Goal: Information Seeking & Learning: Learn about a topic

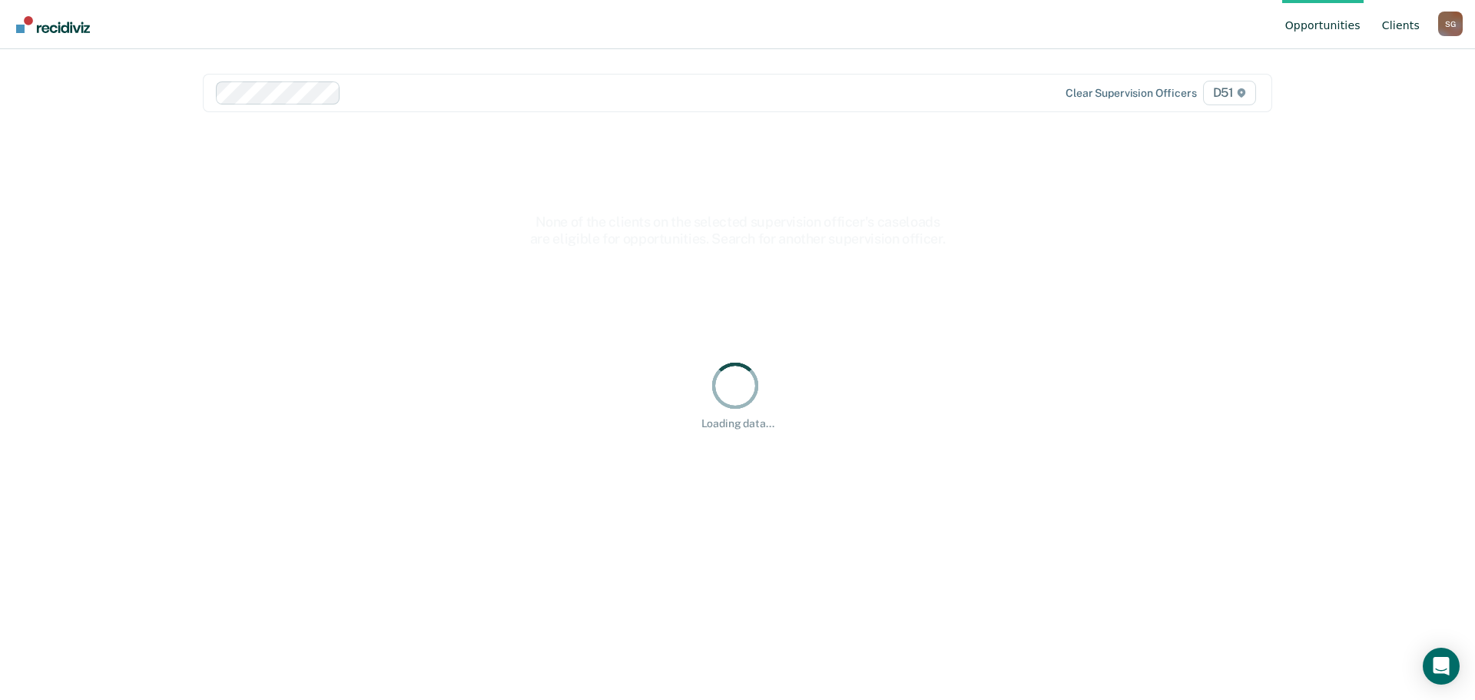
click at [1398, 28] on link "Client s" at bounding box center [1401, 24] width 44 height 49
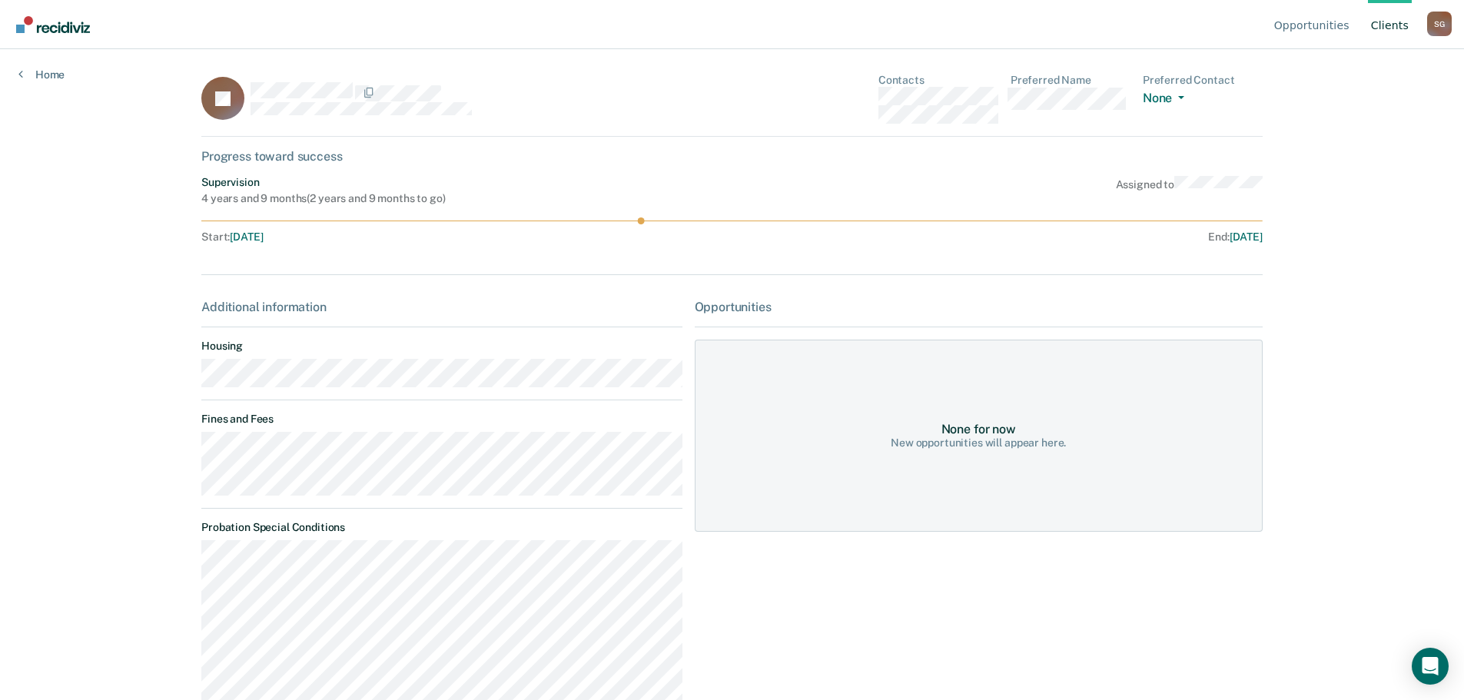
click at [184, 453] on main "JA Contacts Preferred Name Preferred Contact None Call Text Email None Progress…" at bounding box center [732, 356] width 1098 height 614
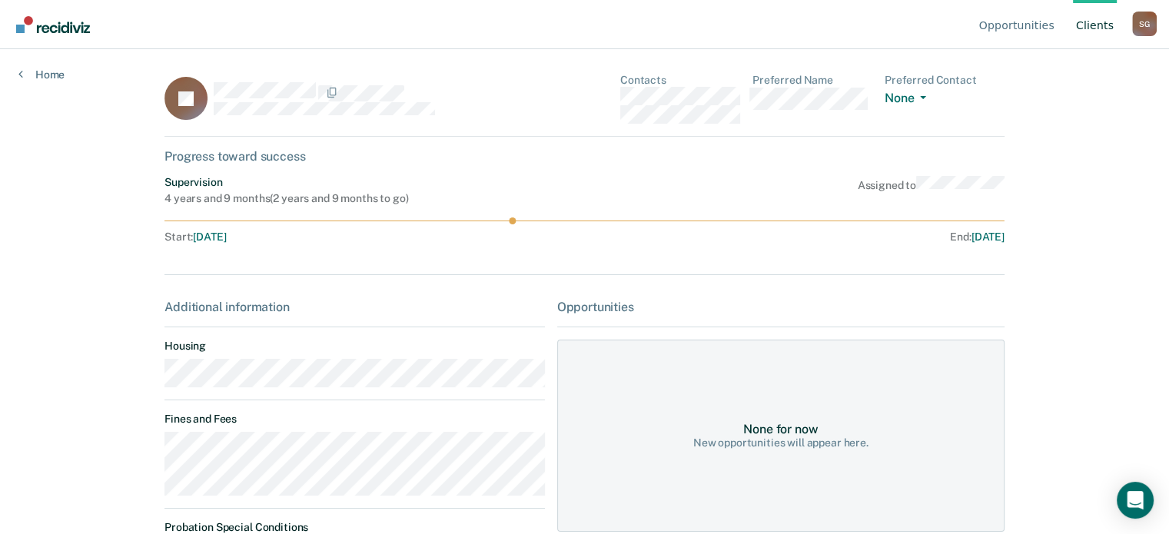
click at [1103, 20] on link "Client s" at bounding box center [1095, 24] width 44 height 49
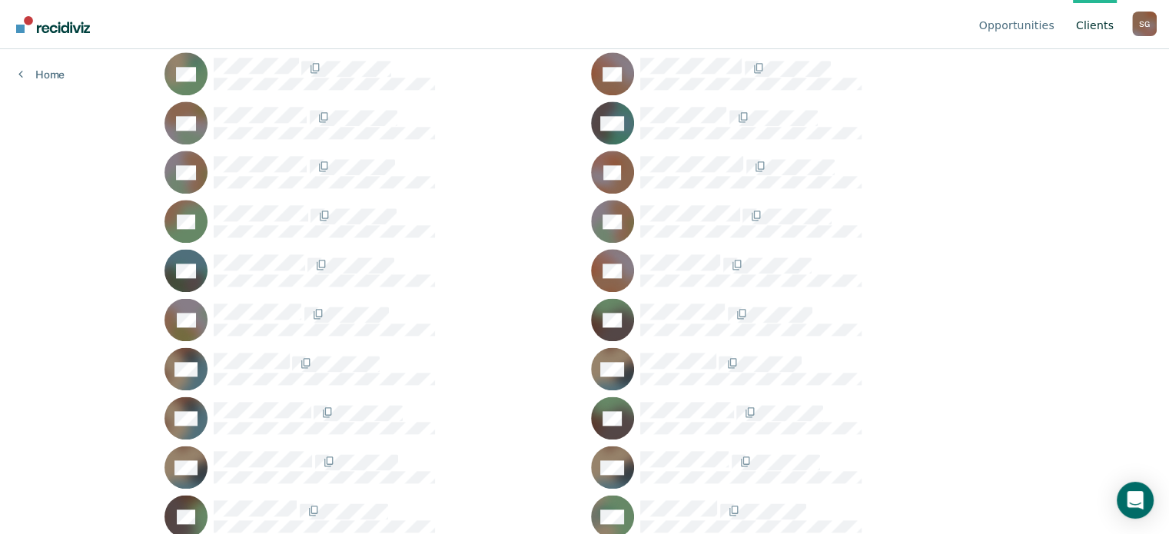
scroll to position [1903, 0]
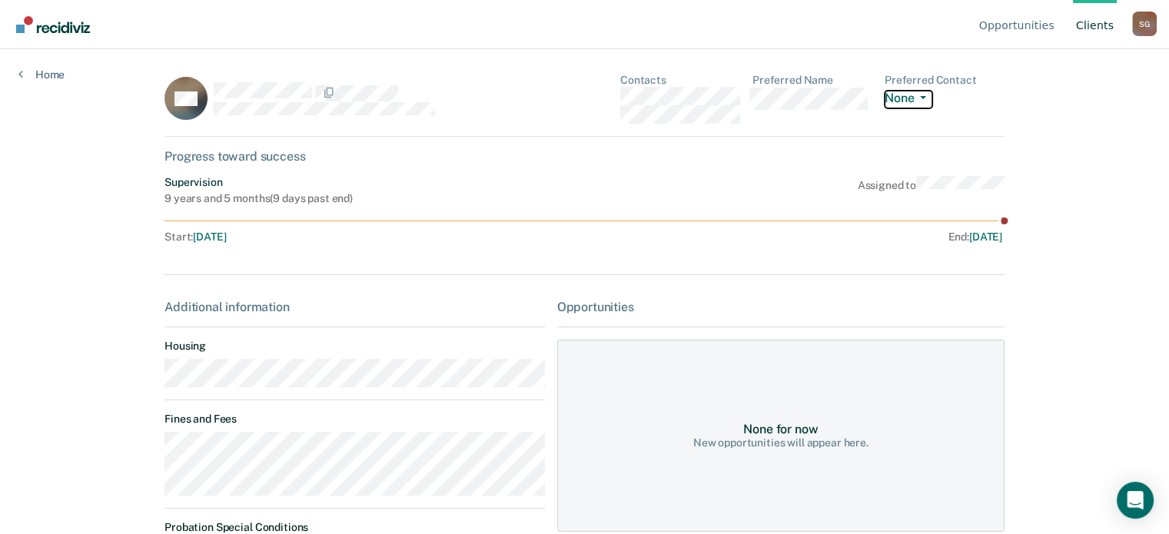
click at [911, 93] on button "None" at bounding box center [908, 100] width 48 height 18
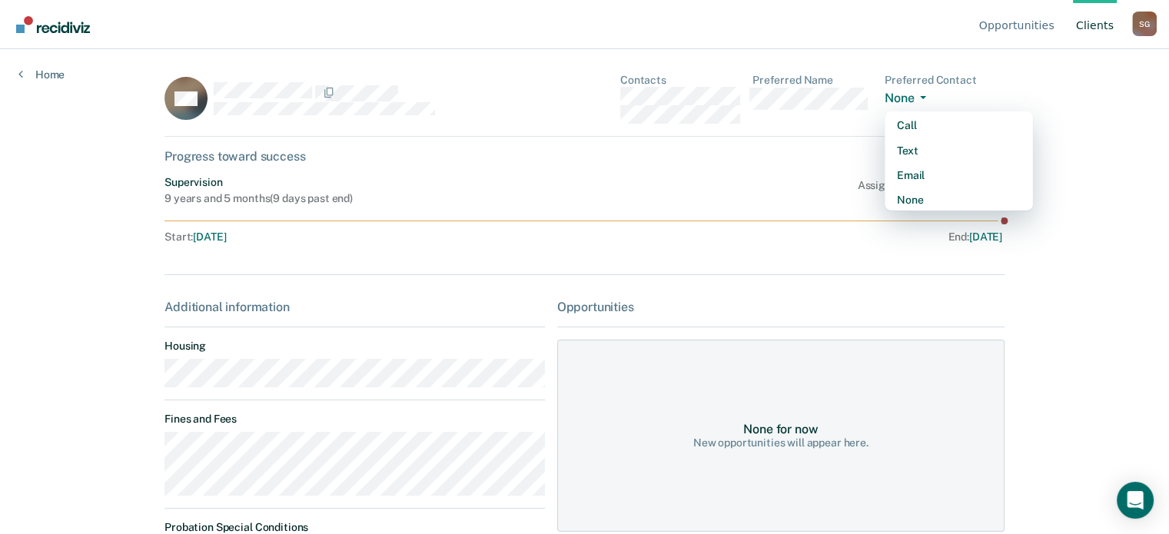
click at [911, 93] on button "None" at bounding box center [908, 100] width 48 height 18
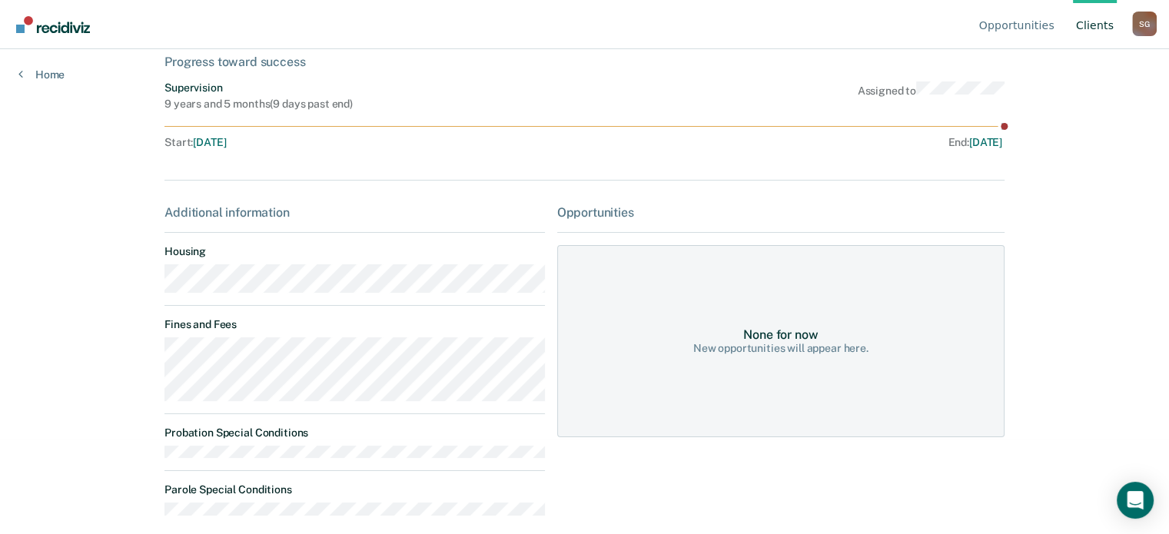
scroll to position [106, 0]
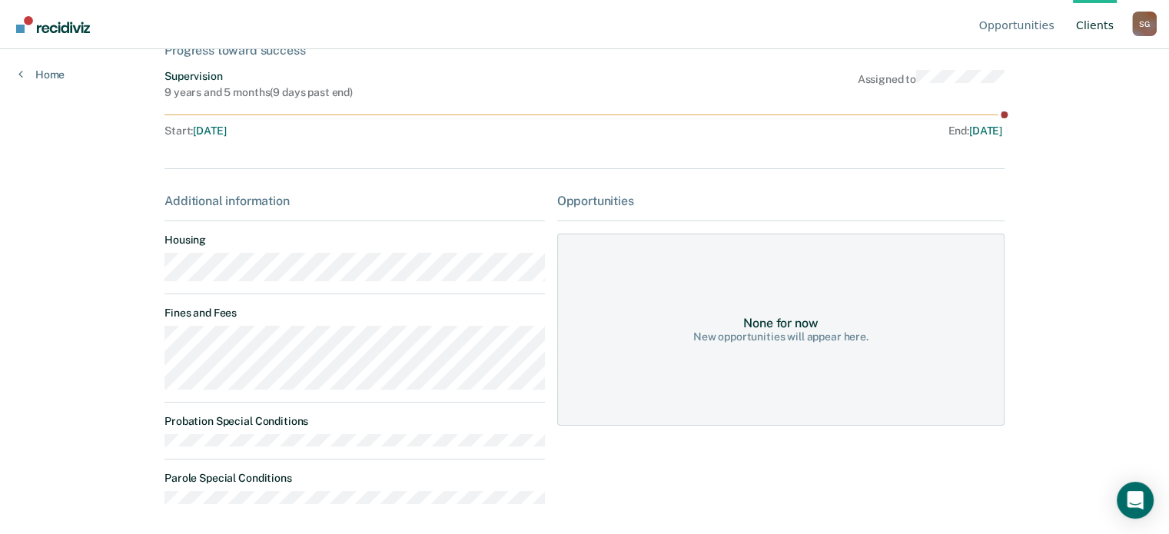
click at [775, 333] on div "New opportunities will appear here." at bounding box center [780, 336] width 175 height 13
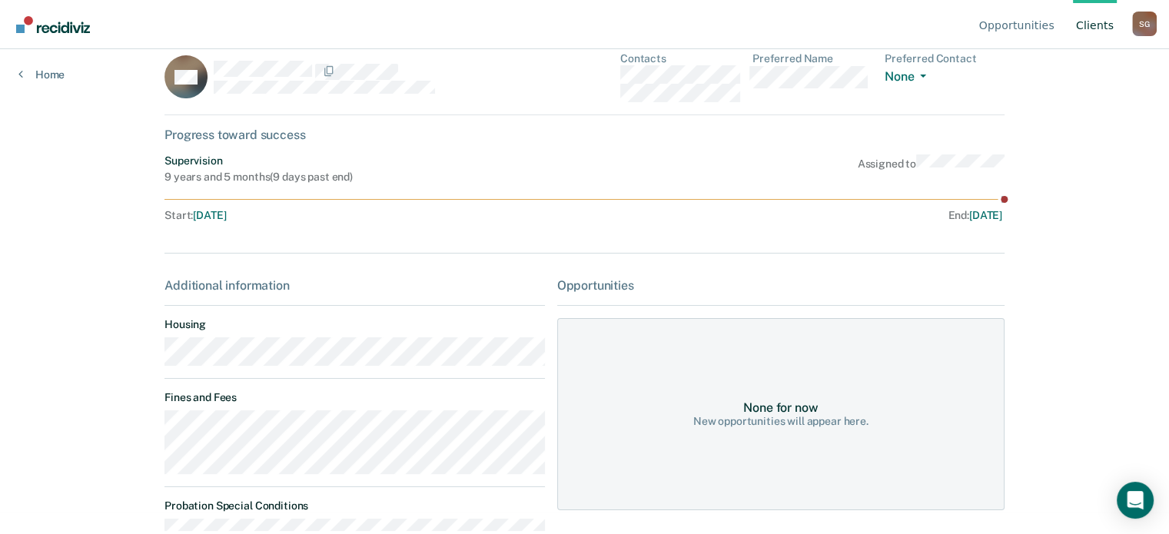
scroll to position [0, 0]
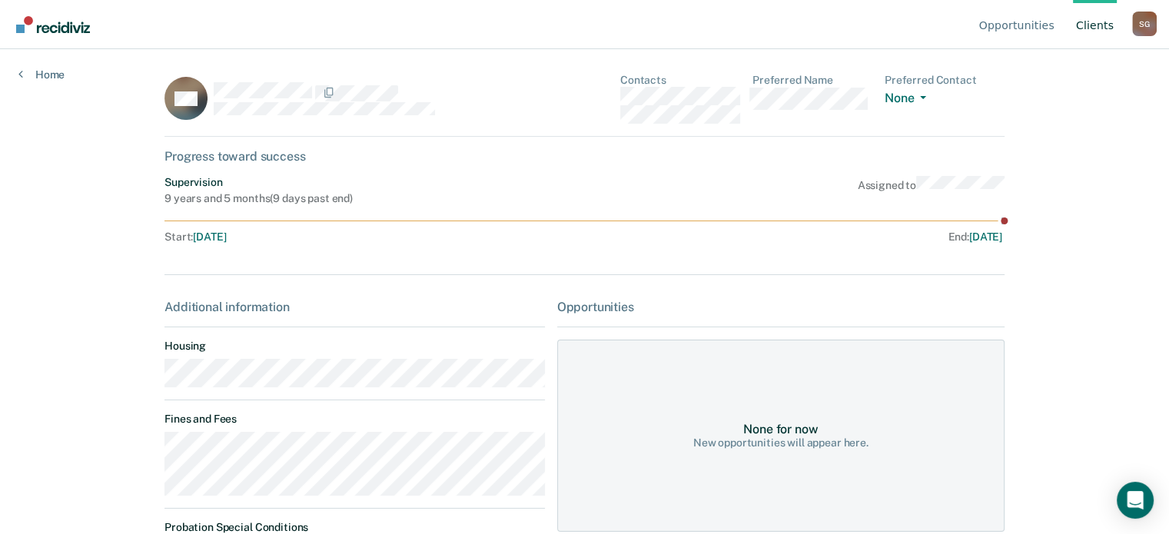
click at [584, 305] on div "Opportunities" at bounding box center [780, 307] width 447 height 15
click at [278, 307] on div "Additional information" at bounding box center [354, 307] width 380 height 15
click at [1096, 26] on link "Client s" at bounding box center [1095, 24] width 44 height 49
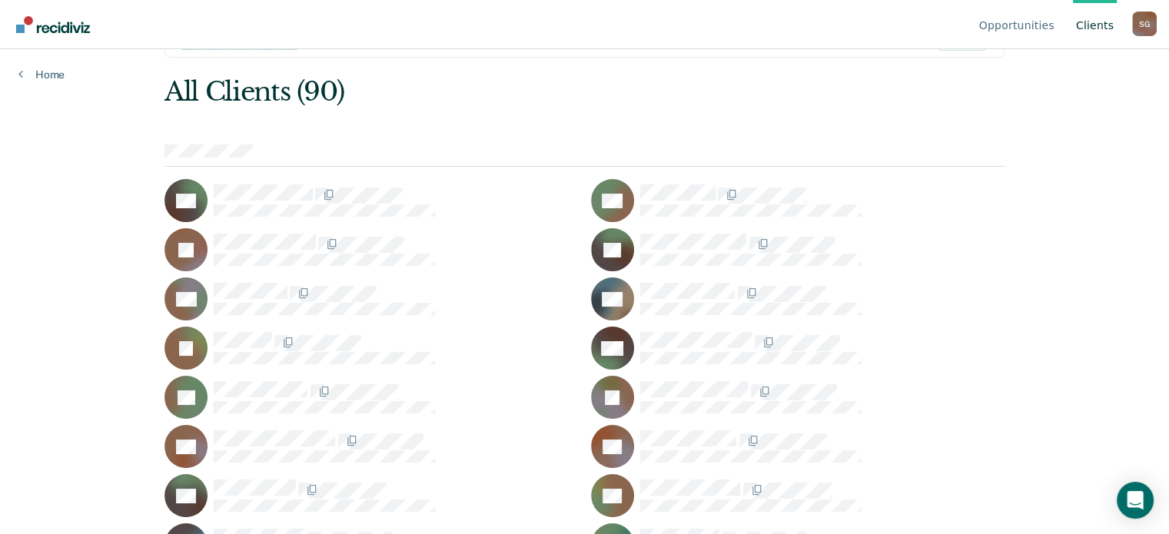
scroll to position [77, 0]
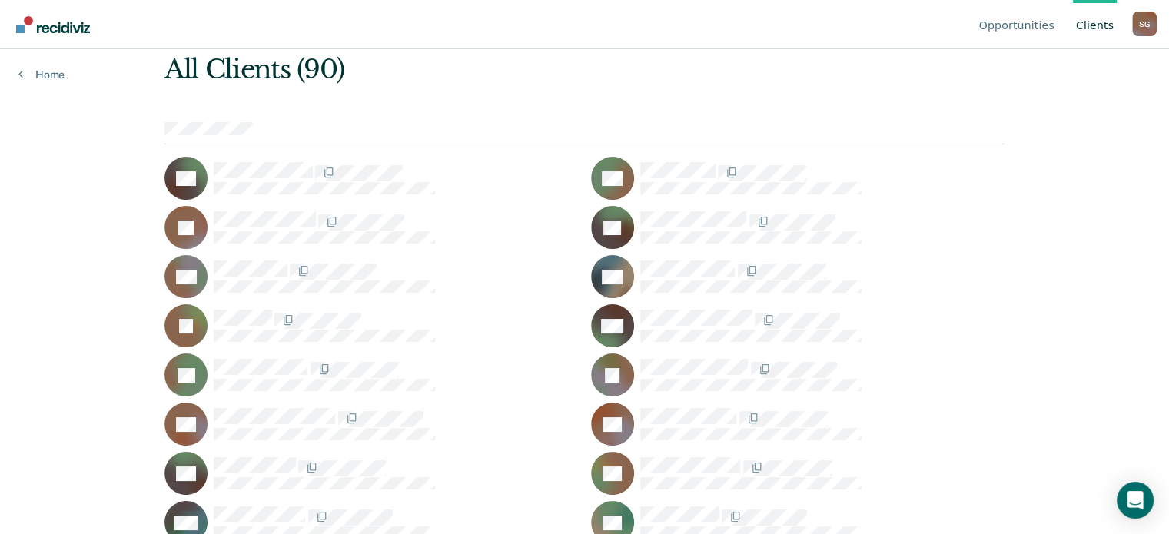
click at [34, 66] on div "Home" at bounding box center [41, 65] width 83 height 32
click at [34, 68] on link "Home" at bounding box center [41, 75] width 46 height 14
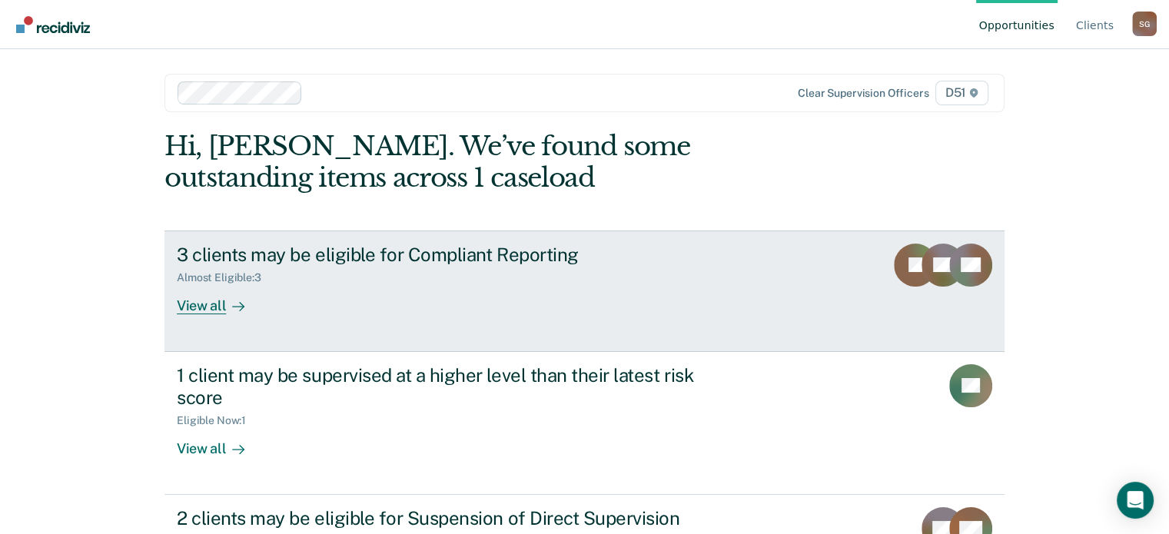
click at [416, 297] on div "3 clients may be eligible for Compliant Reporting Almost Eligible : 3 View all" at bounding box center [465, 279] width 576 height 71
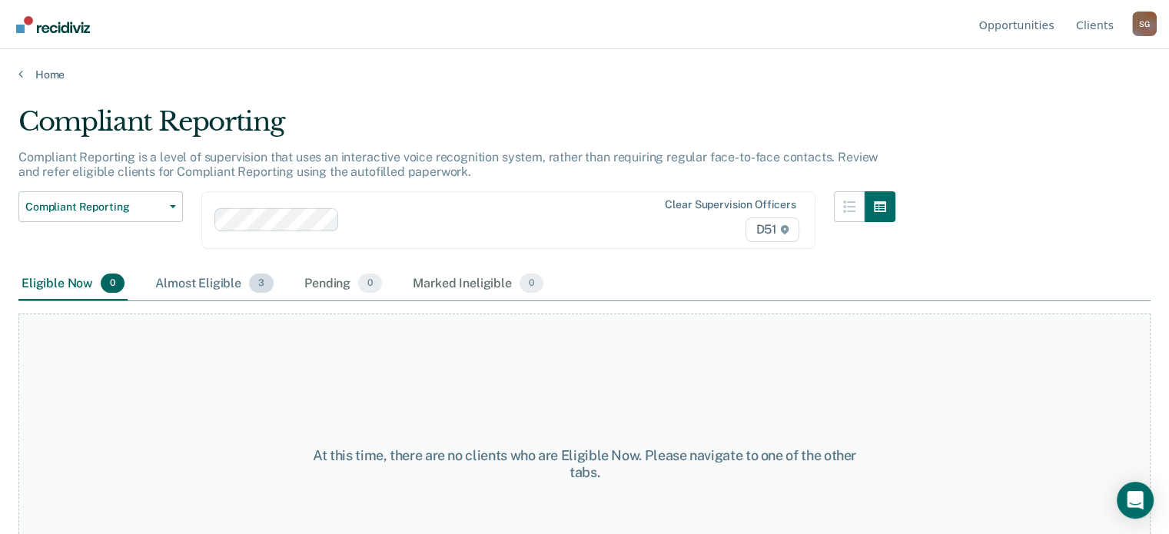
click at [201, 284] on div "Almost Eligible 3" at bounding box center [214, 284] width 124 height 34
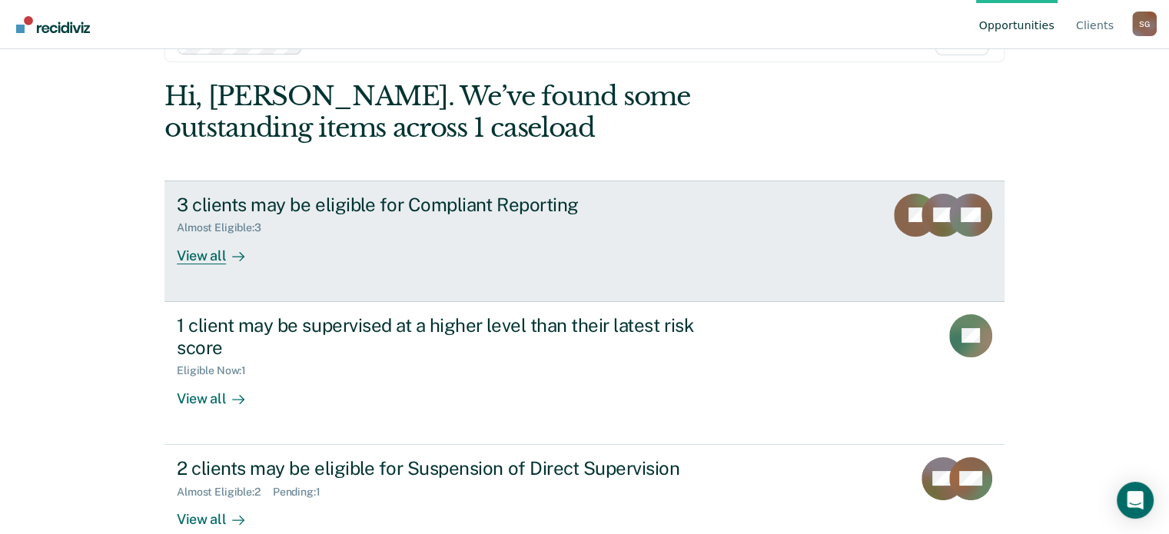
scroll to position [77, 0]
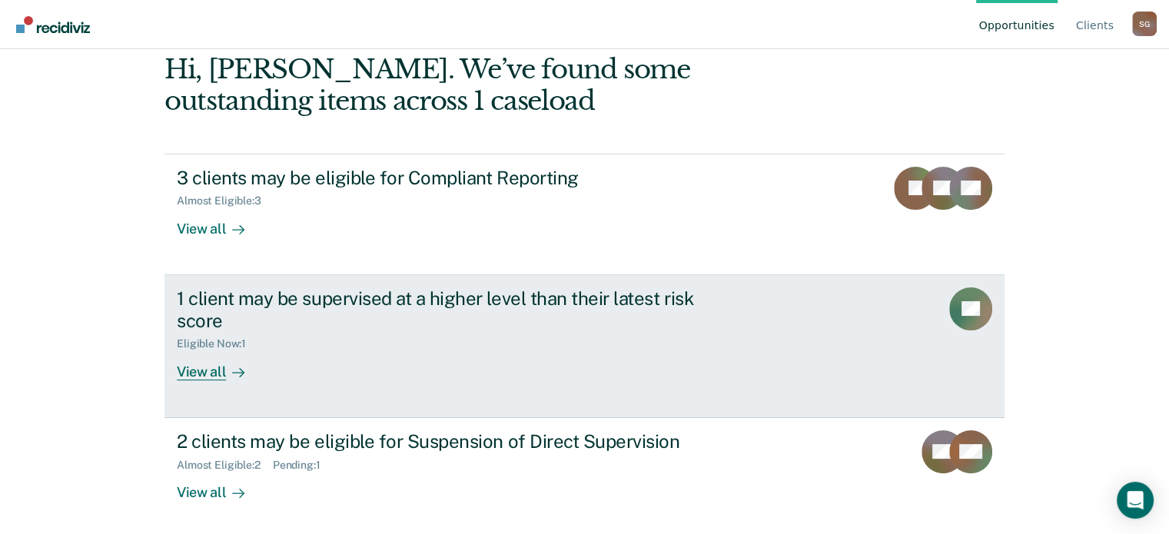
click at [409, 390] on link "1 client may be supervised at a higher level than their latest risk score Eligi…" at bounding box center [584, 346] width 840 height 143
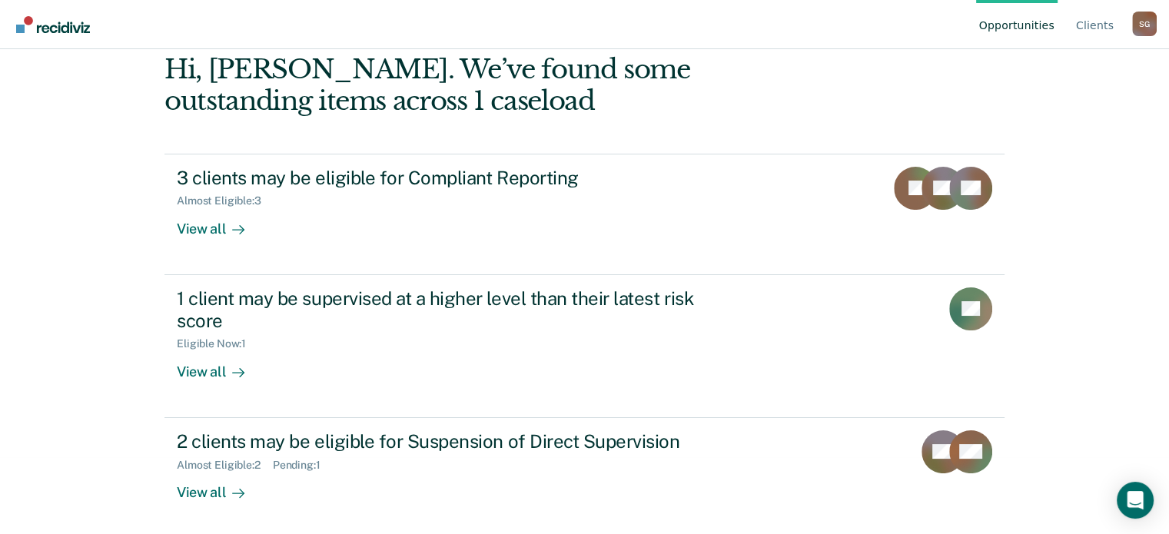
scroll to position [80, 0]
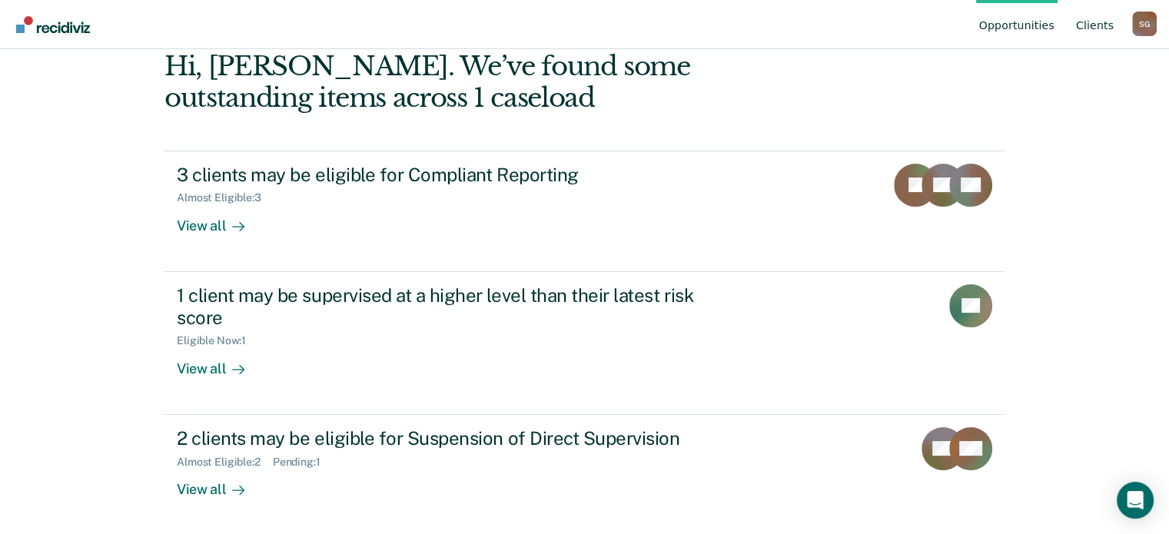
click at [1077, 30] on link "Client s" at bounding box center [1095, 24] width 44 height 49
